Goal: Find specific page/section: Find specific page/section

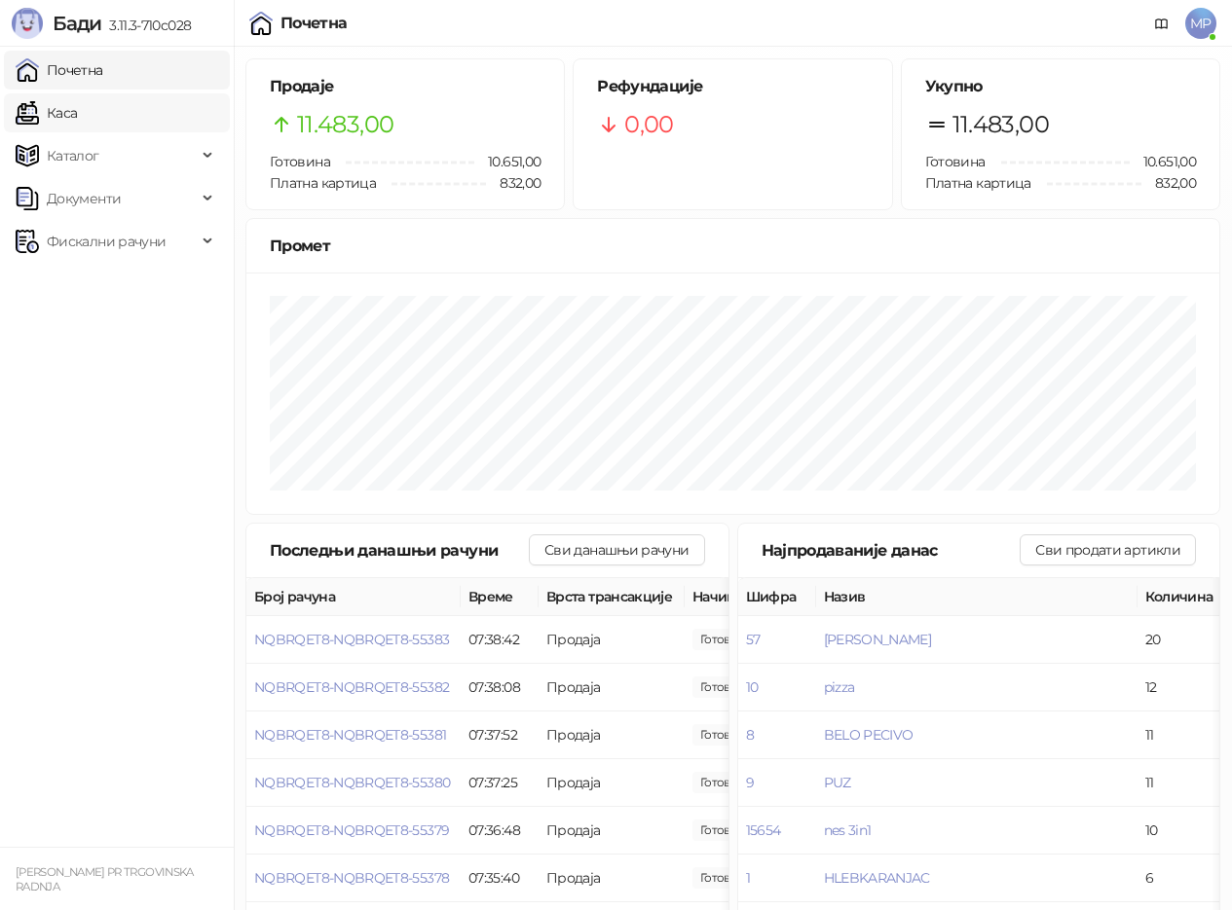
click at [76, 105] on link "Каса" at bounding box center [46, 112] width 61 height 39
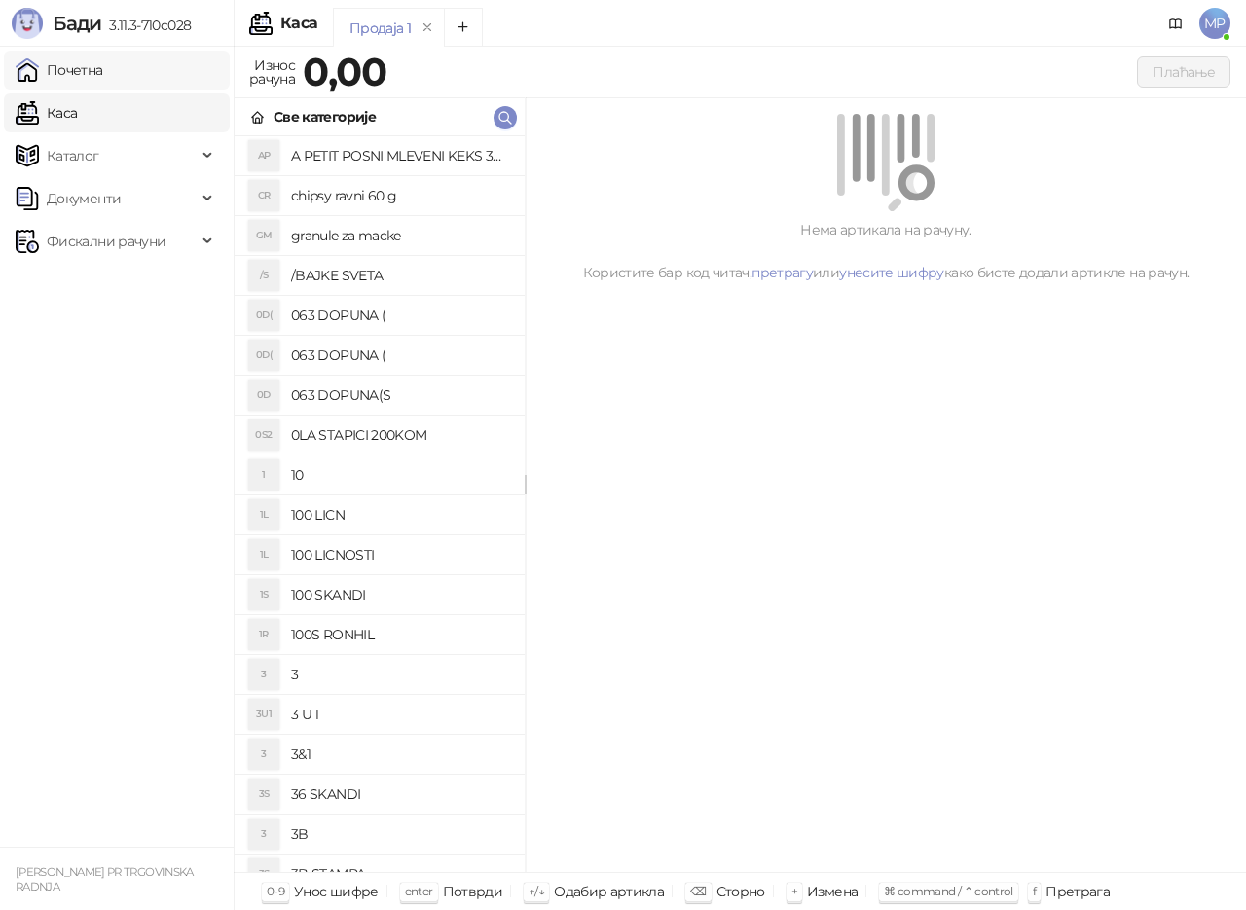
click at [90, 72] on link "Почетна" at bounding box center [60, 70] width 88 height 39
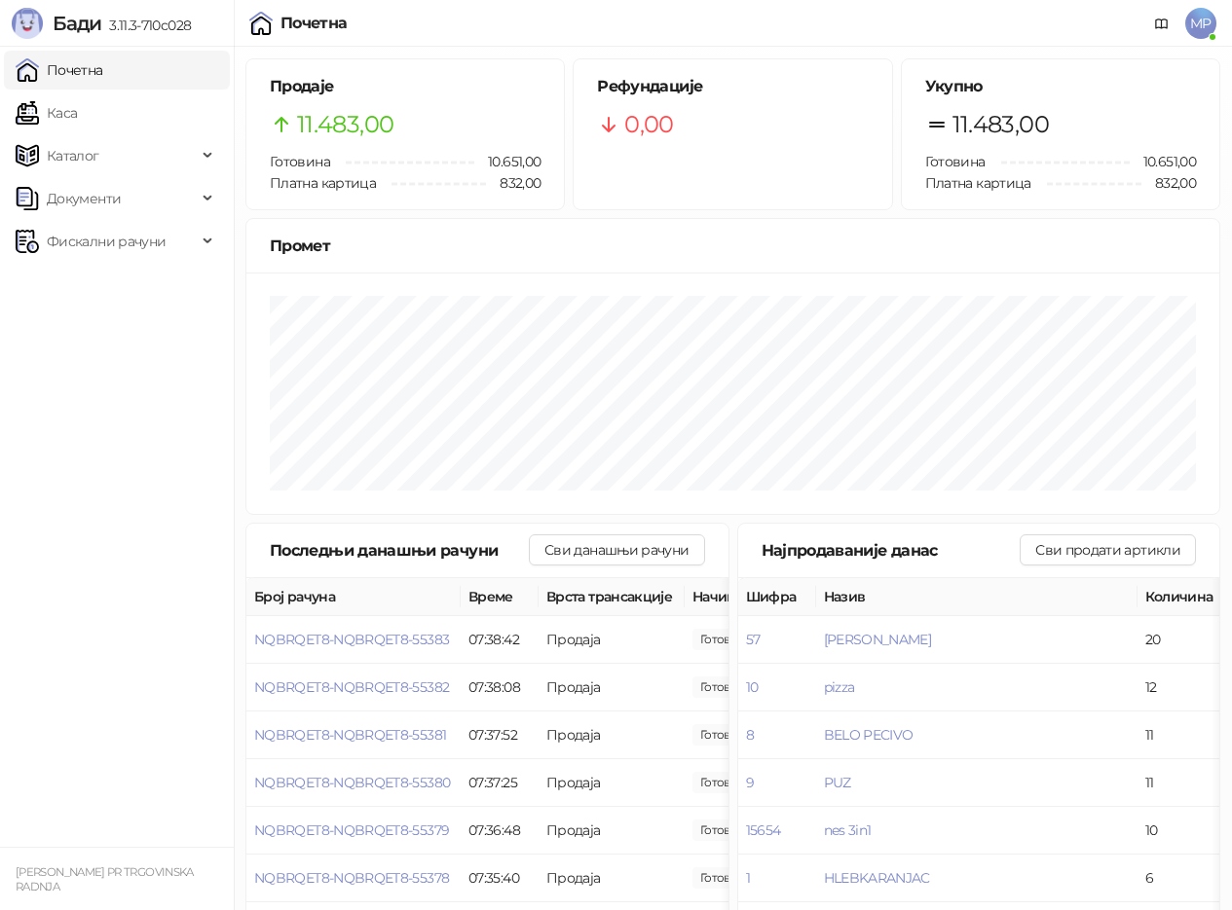
click at [75, 64] on link "Почетна" at bounding box center [60, 70] width 88 height 39
click at [75, 73] on link "Почетна" at bounding box center [60, 70] width 88 height 39
click at [77, 115] on link "Каса" at bounding box center [46, 112] width 61 height 39
click at [87, 73] on link "Почетна" at bounding box center [60, 70] width 88 height 39
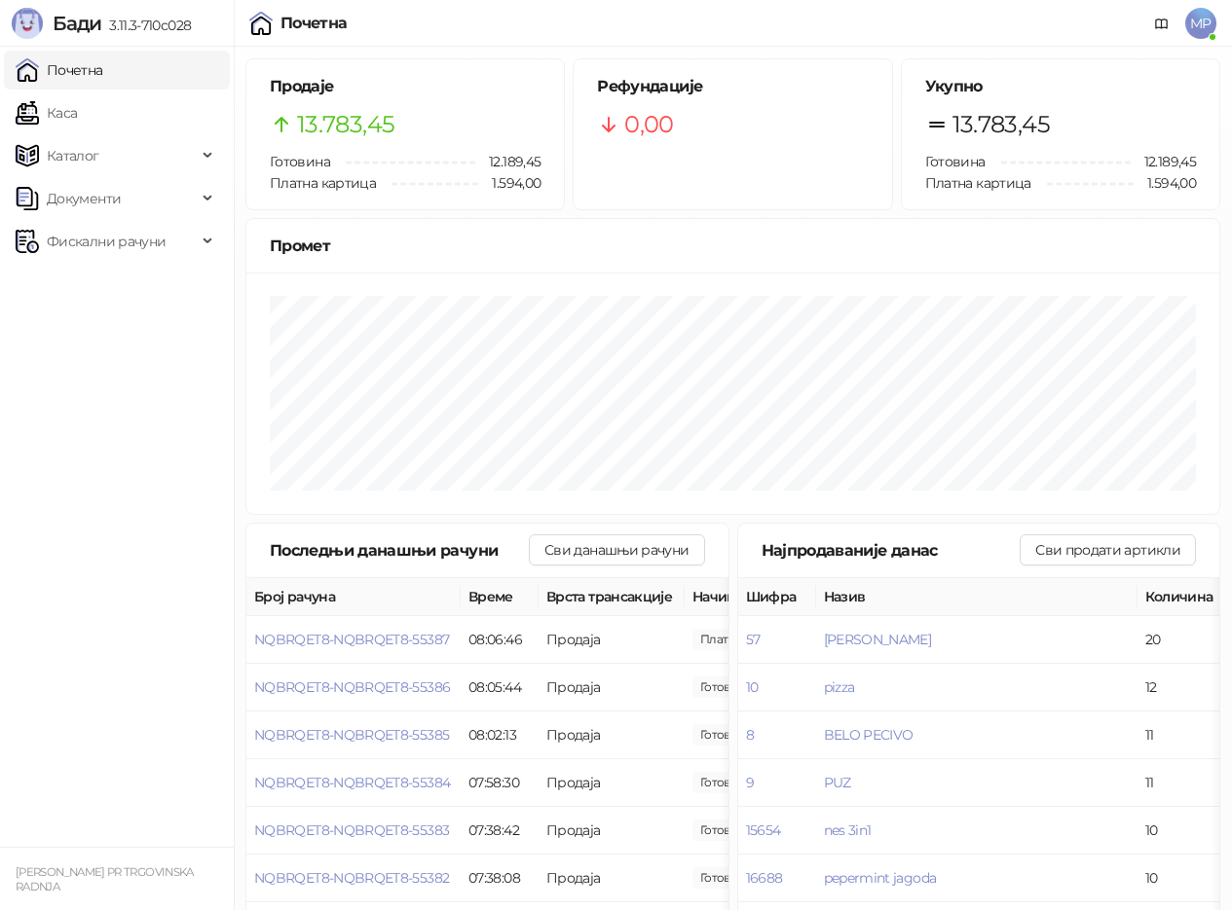
click at [71, 71] on link "Почетна" at bounding box center [60, 70] width 88 height 39
click at [73, 106] on link "Каса" at bounding box center [46, 112] width 61 height 39
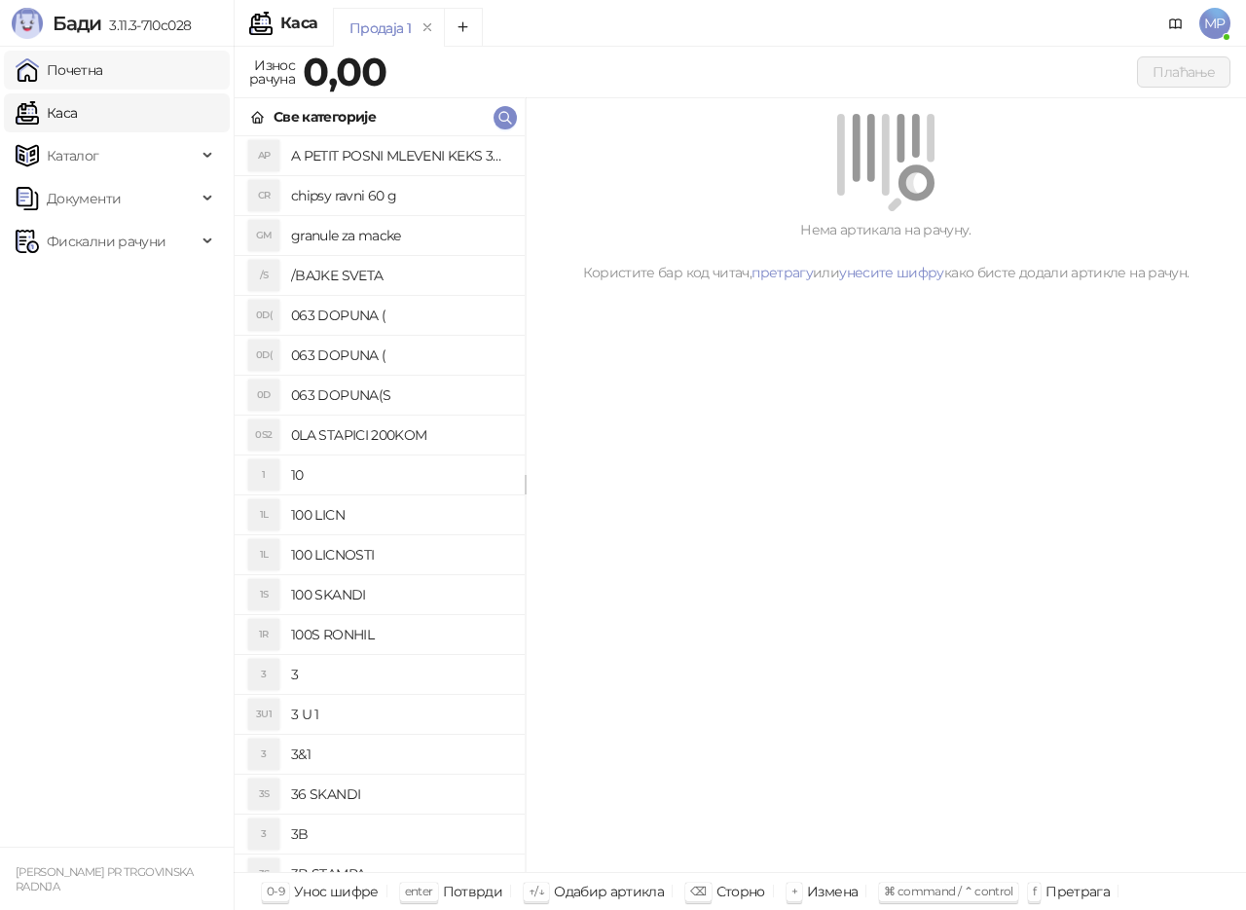
click at [89, 70] on link "Почетна" at bounding box center [60, 70] width 88 height 39
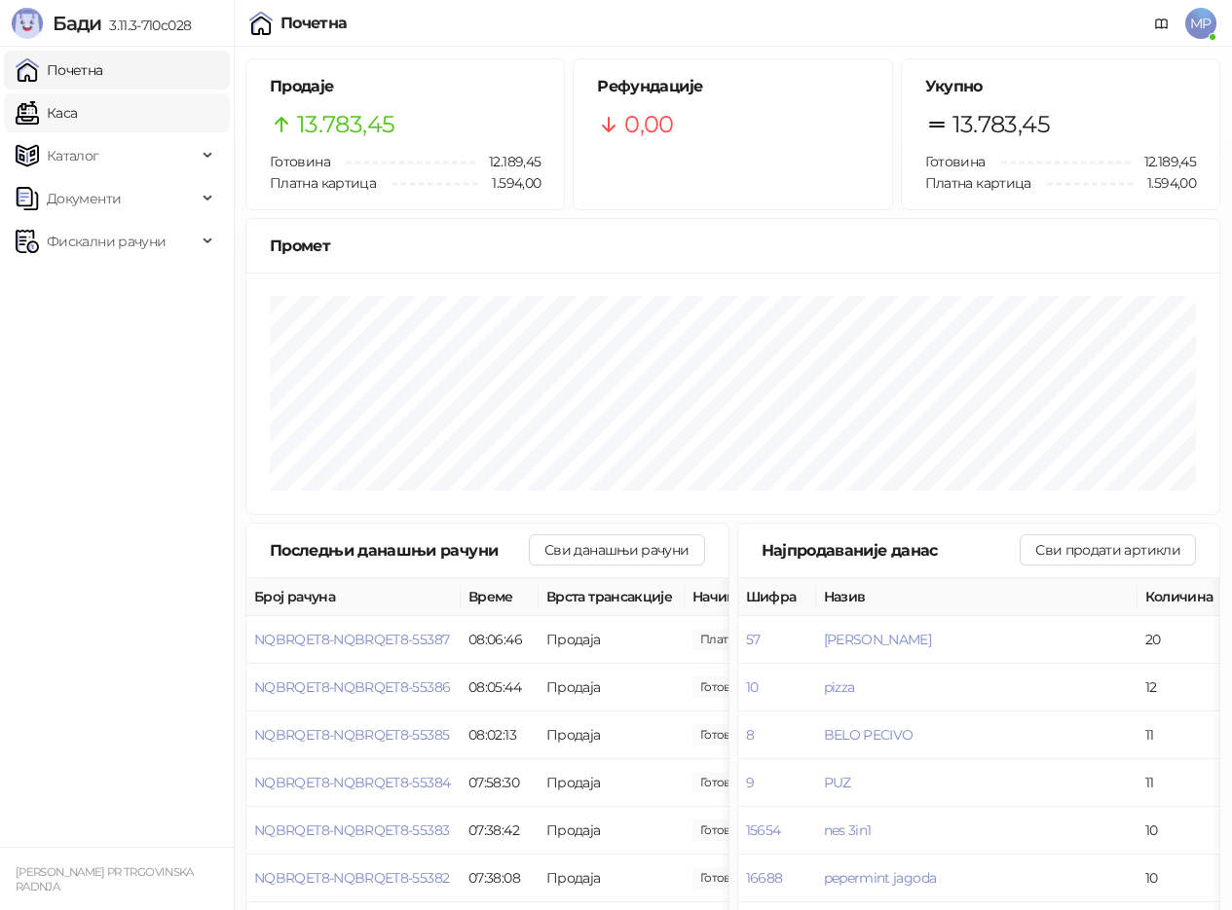
click at [77, 119] on link "Каса" at bounding box center [46, 112] width 61 height 39
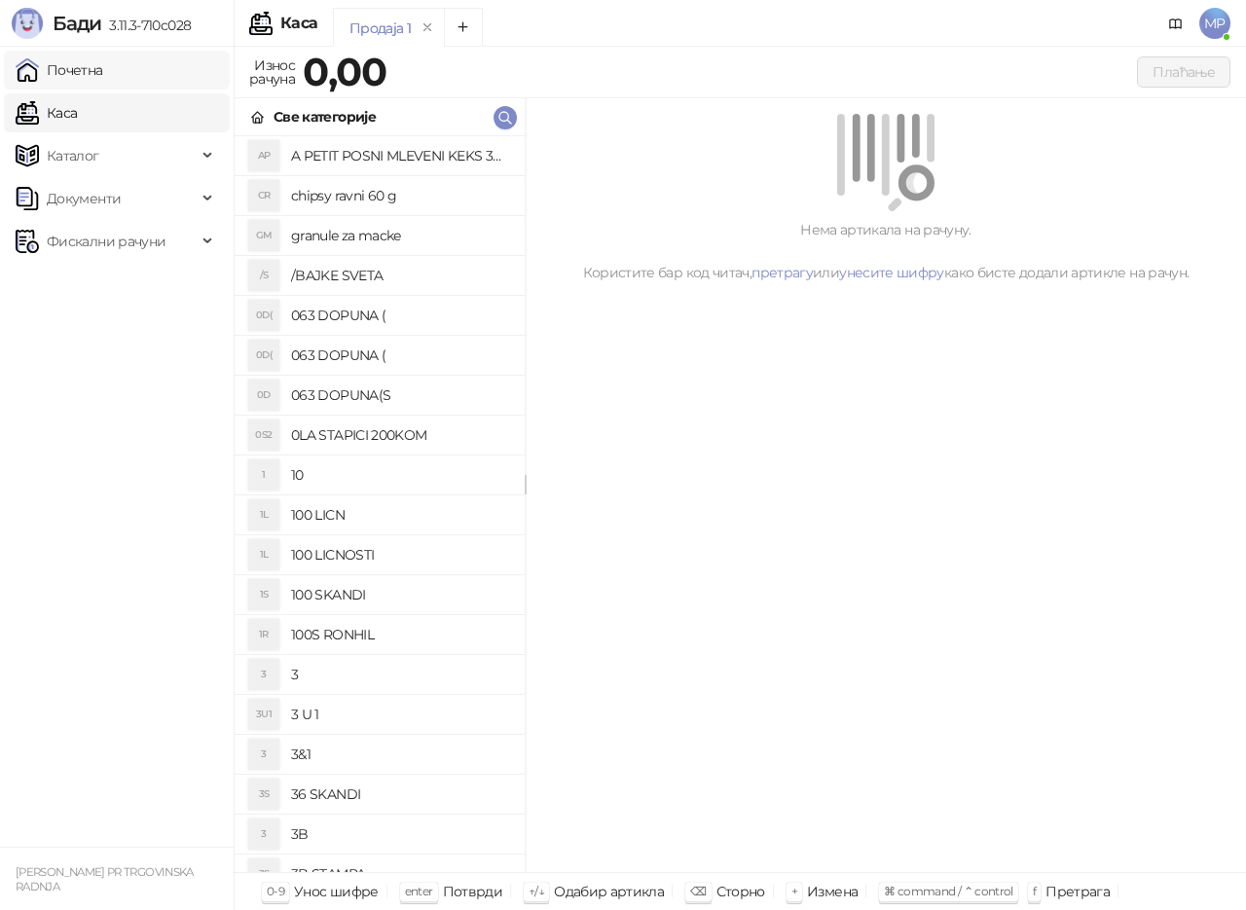
click at [89, 73] on link "Почетна" at bounding box center [60, 70] width 88 height 39
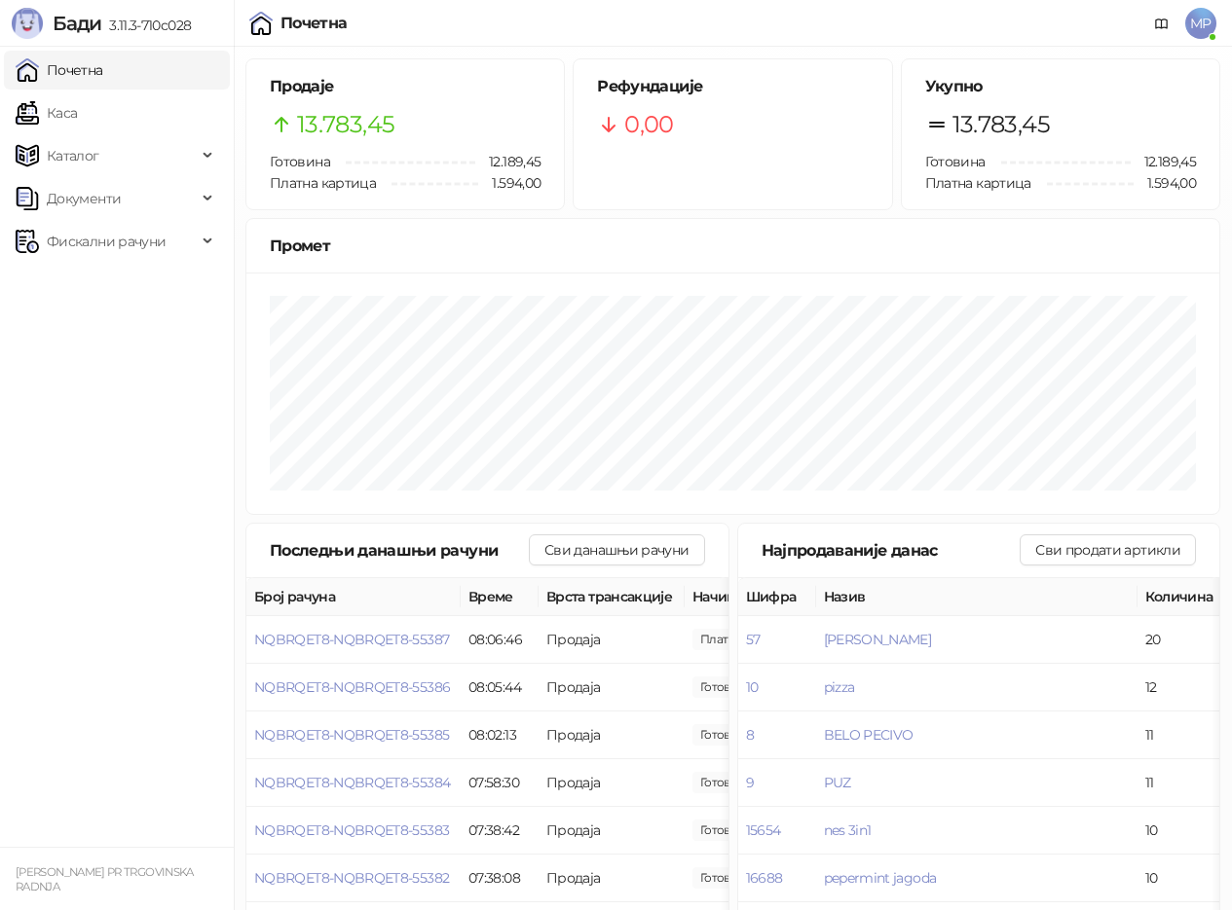
drag, startPoint x: 94, startPoint y: 113, endPoint x: 127, endPoint y: 71, distance: 52.8
click at [77, 113] on link "Каса" at bounding box center [46, 112] width 61 height 39
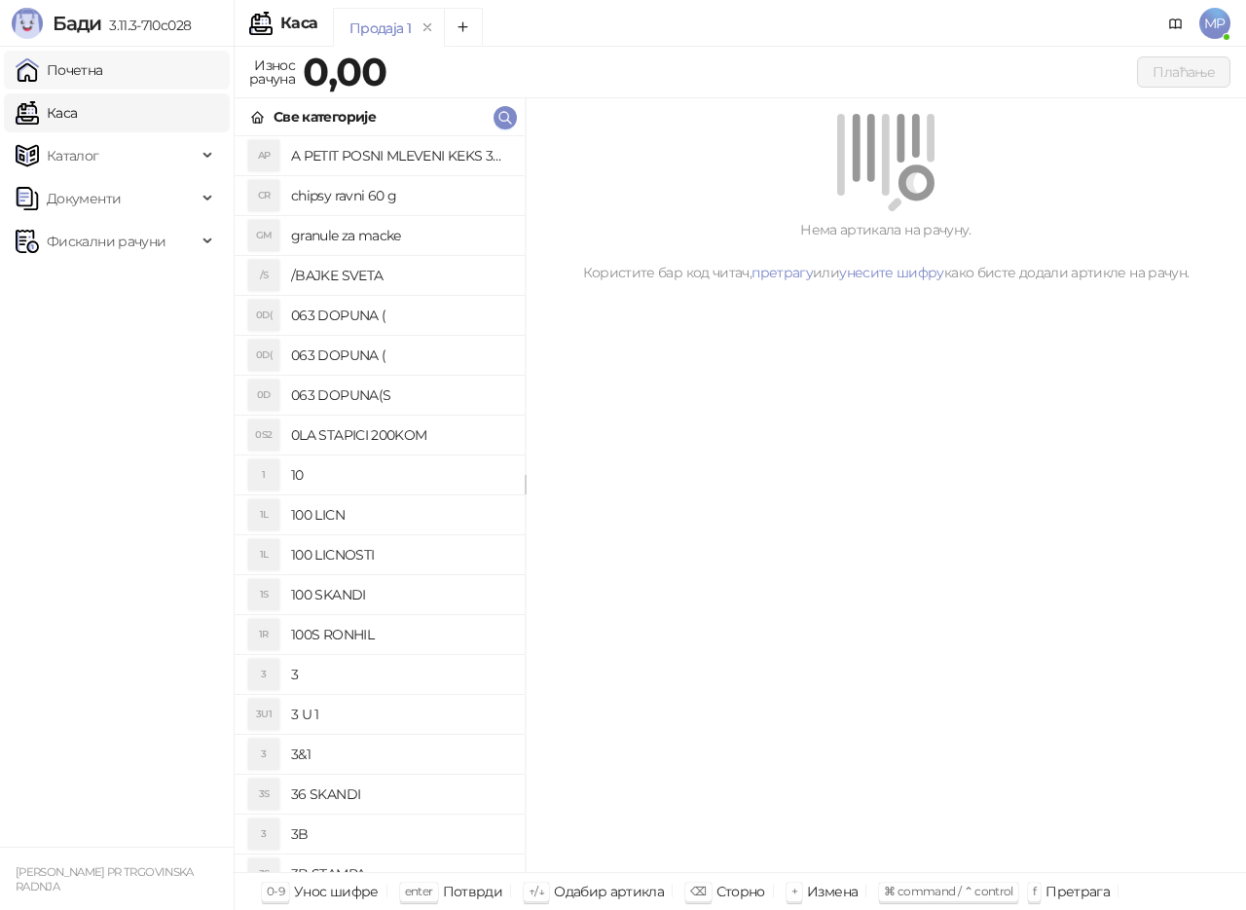
click at [103, 71] on link "Почетна" at bounding box center [60, 70] width 88 height 39
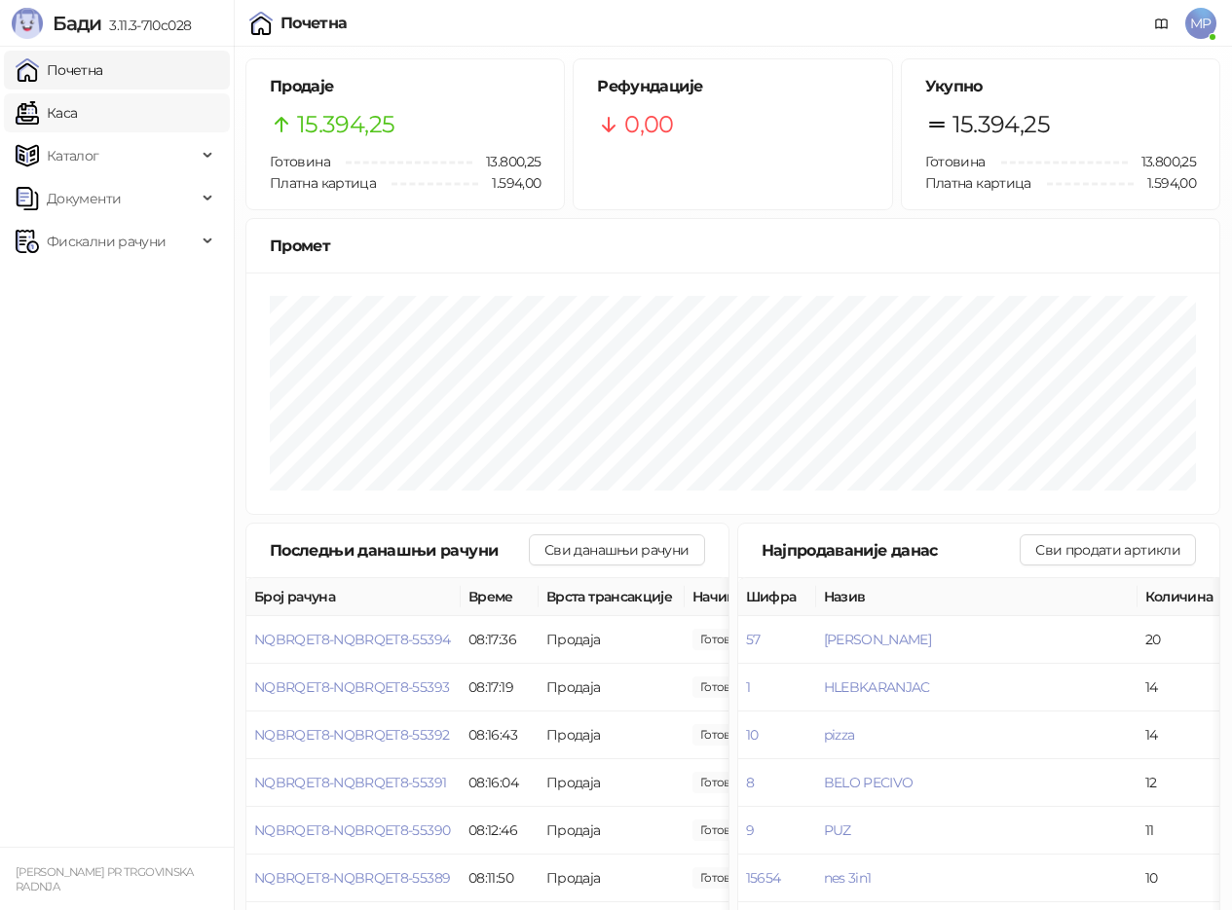
click at [67, 105] on link "Каса" at bounding box center [46, 112] width 61 height 39
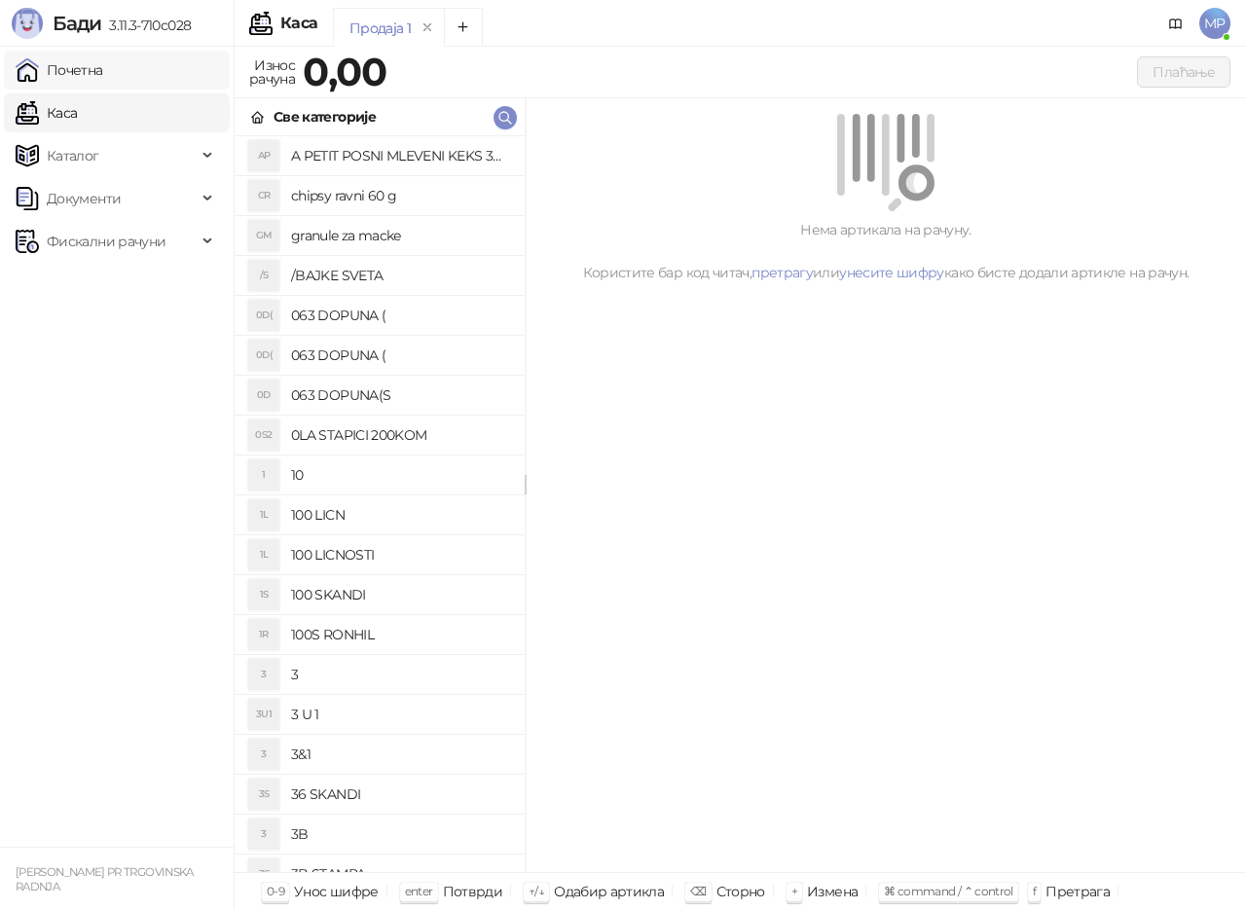
click at [79, 66] on link "Почетна" at bounding box center [60, 70] width 88 height 39
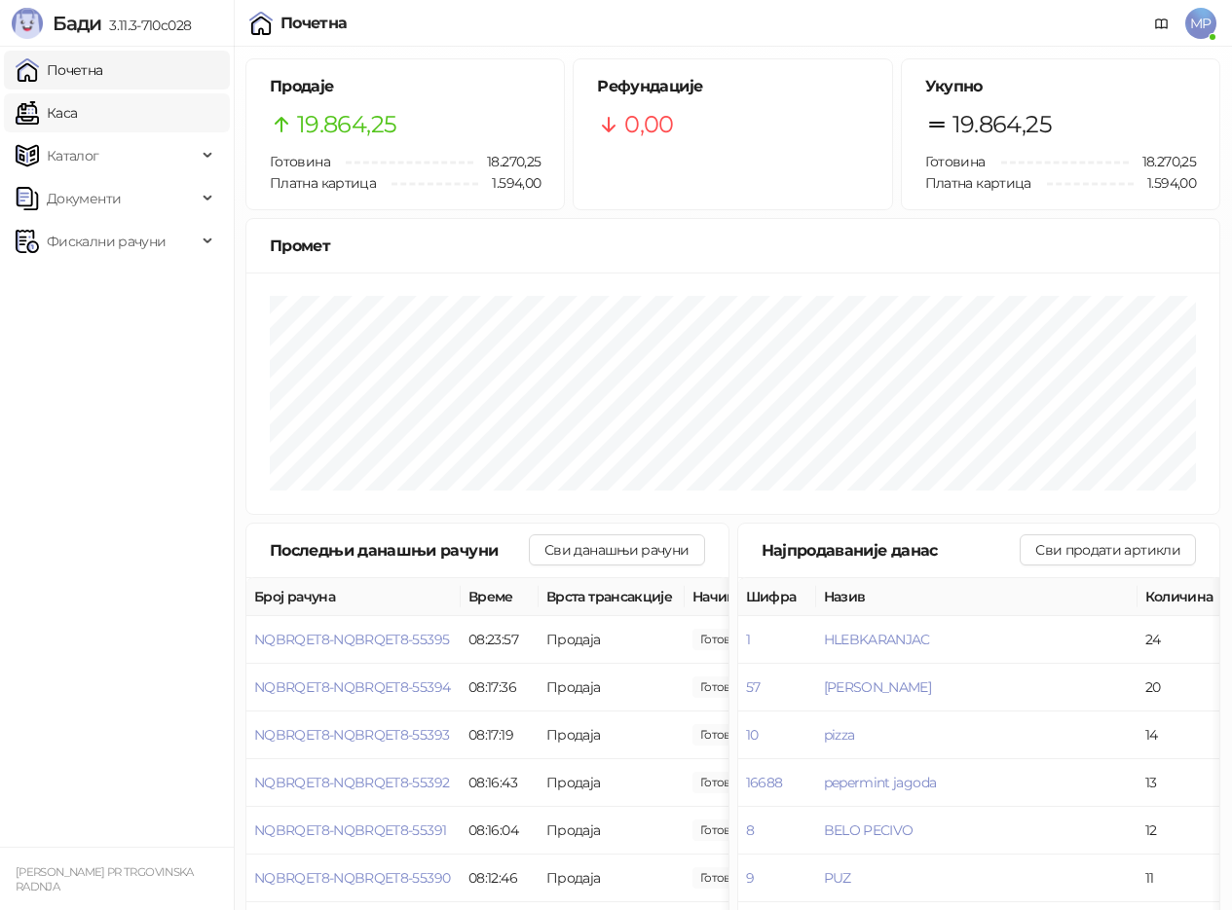
click at [55, 122] on link "Каса" at bounding box center [46, 112] width 61 height 39
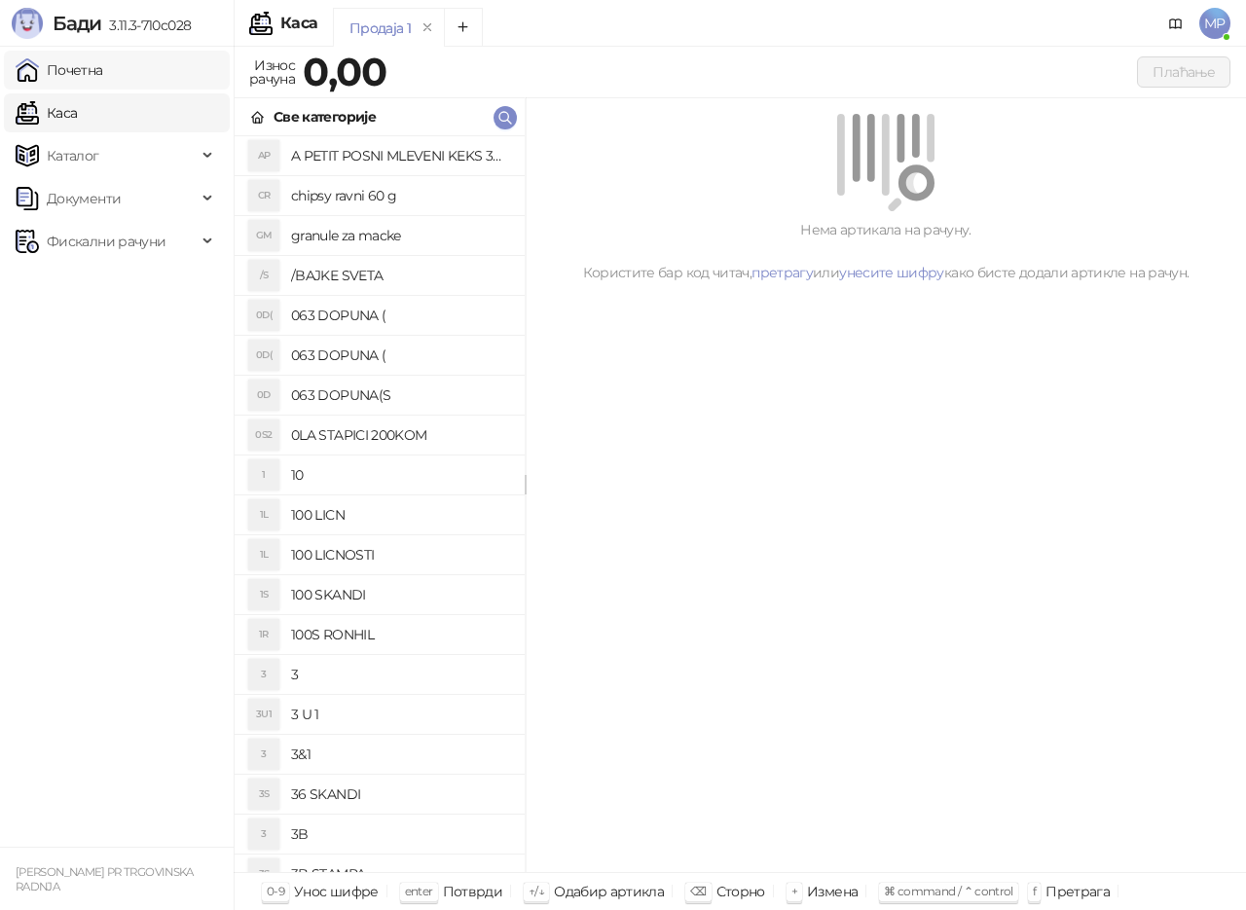
click at [90, 71] on link "Почетна" at bounding box center [60, 70] width 88 height 39
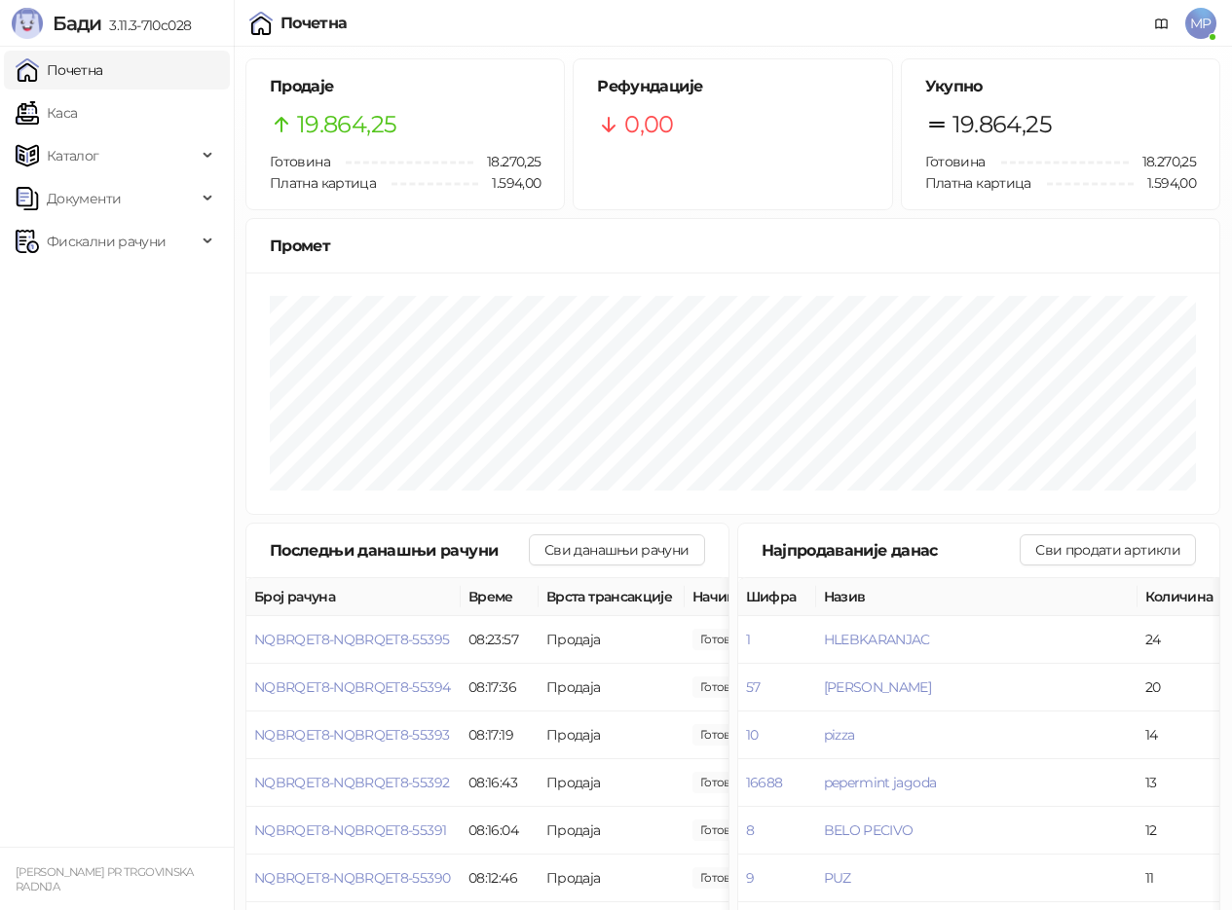
drag, startPoint x: 59, startPoint y: 108, endPoint x: 100, endPoint y: 73, distance: 53.9
click at [61, 108] on link "Каса" at bounding box center [46, 112] width 61 height 39
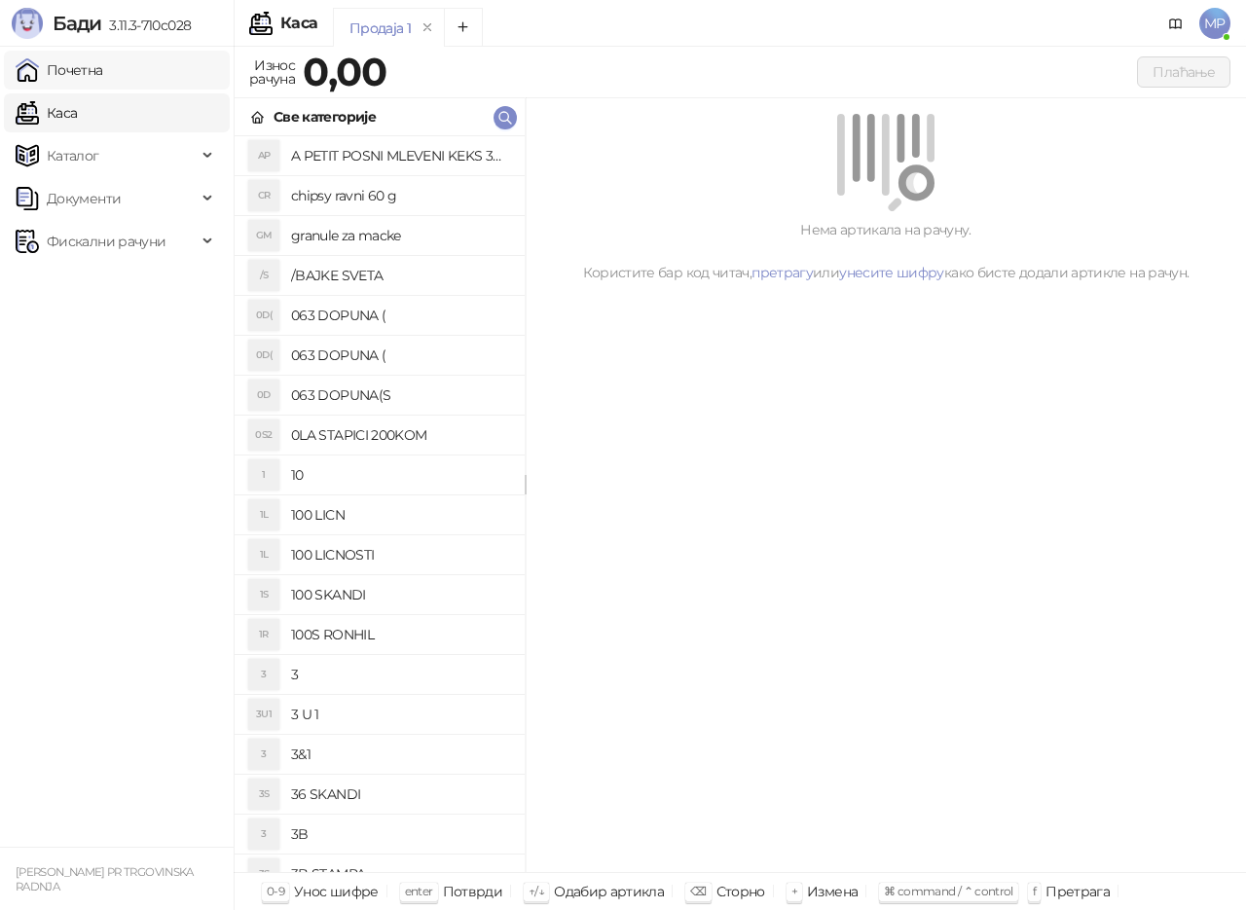
click at [103, 69] on link "Почетна" at bounding box center [60, 70] width 88 height 39
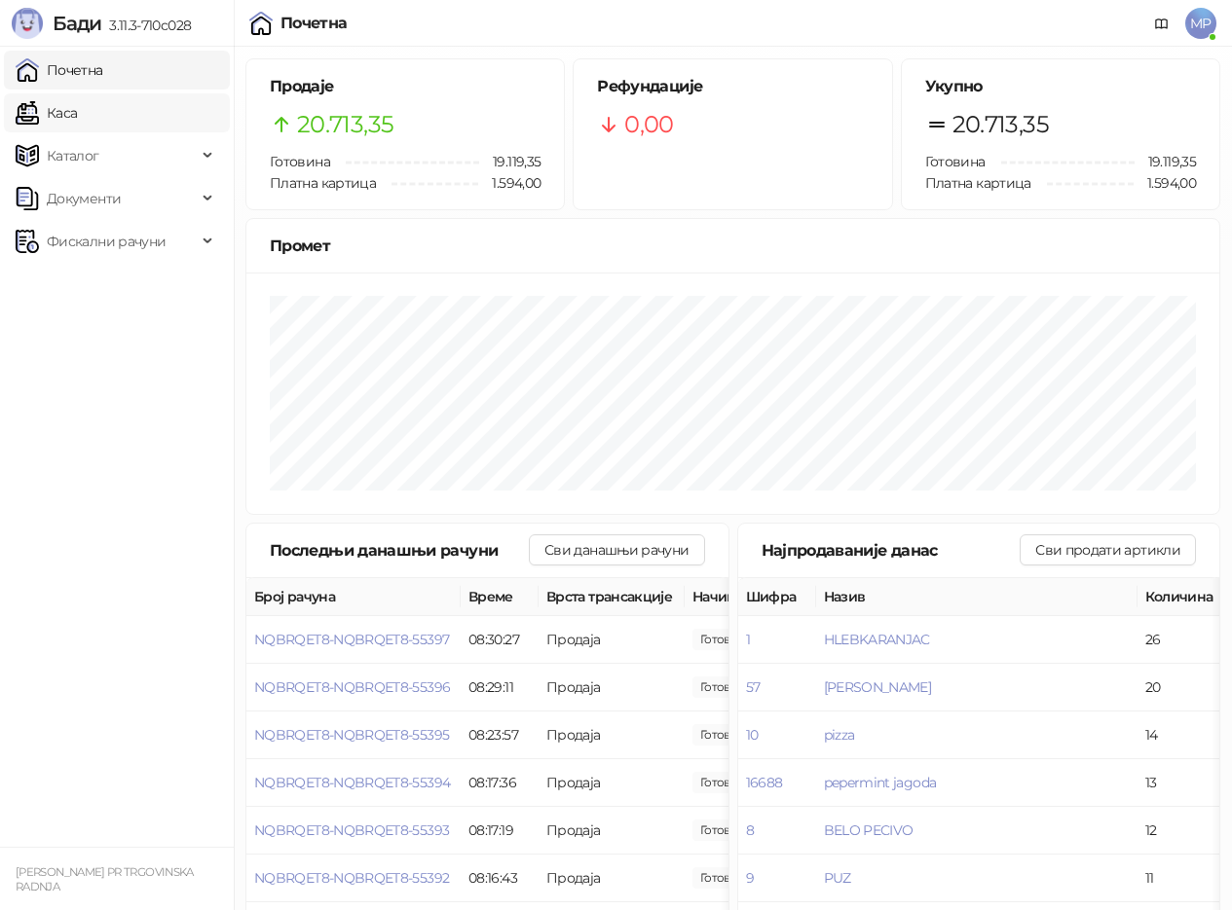
click at [74, 115] on link "Каса" at bounding box center [46, 112] width 61 height 39
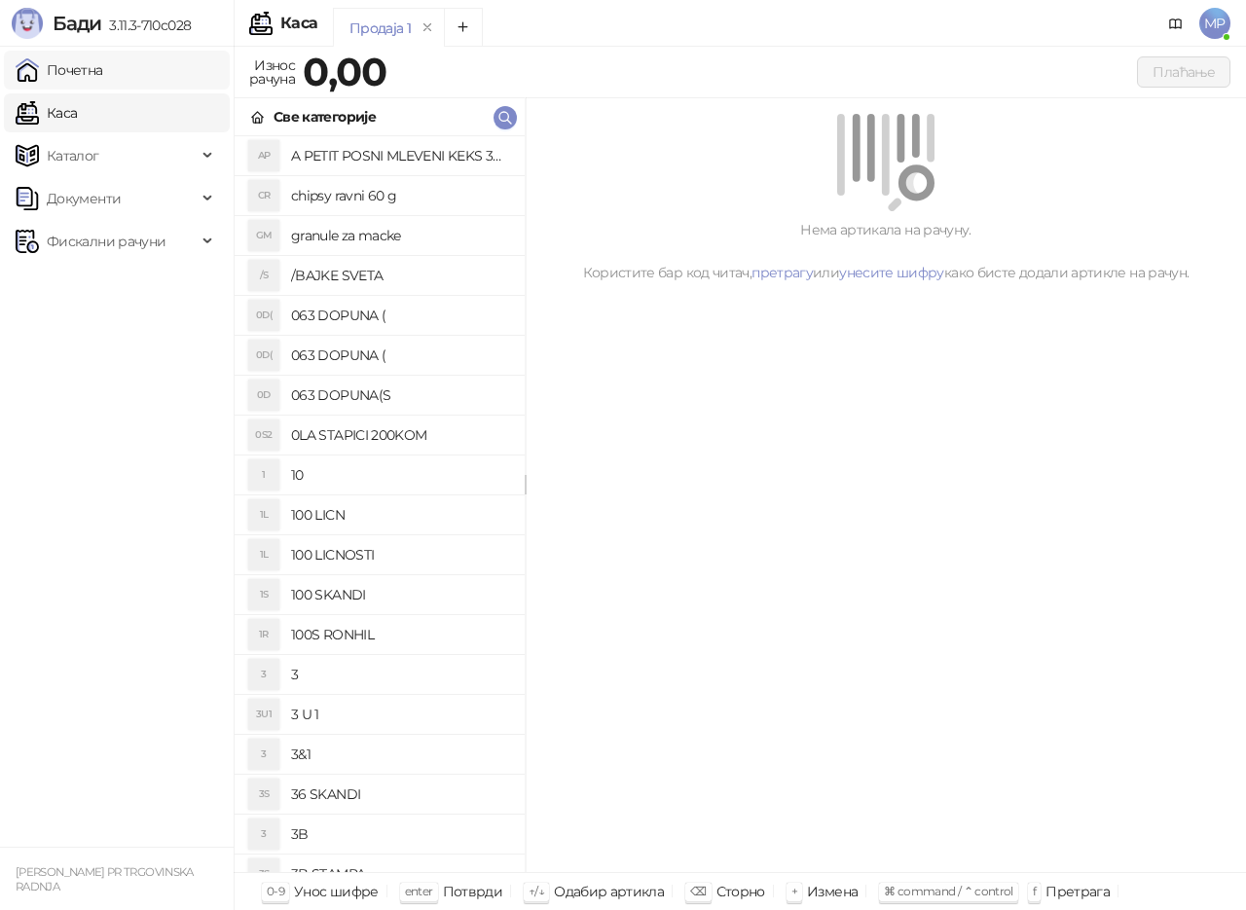
click at [92, 78] on link "Почетна" at bounding box center [60, 70] width 88 height 39
